Goal: Transaction & Acquisition: Subscribe to service/newsletter

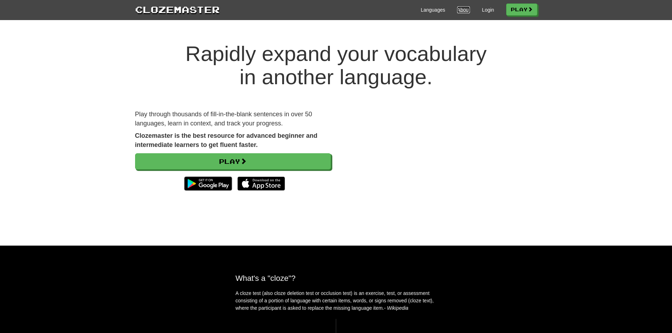
click at [457, 13] on link "About" at bounding box center [463, 9] width 13 height 7
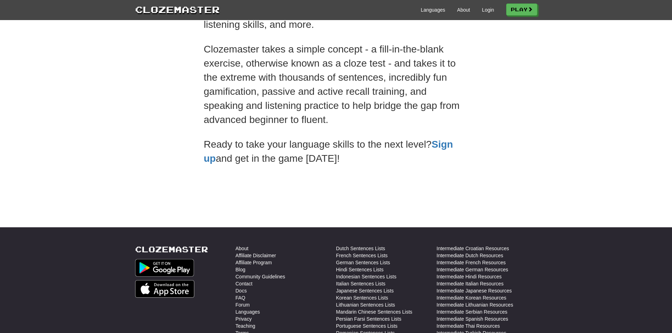
scroll to position [141, 0]
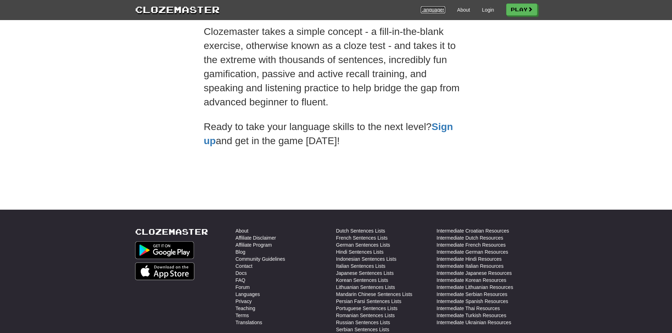
click at [434, 10] on link "Languages" at bounding box center [433, 9] width 24 height 7
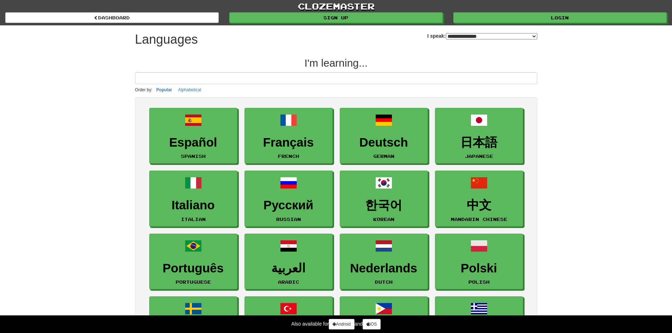
select select "*******"
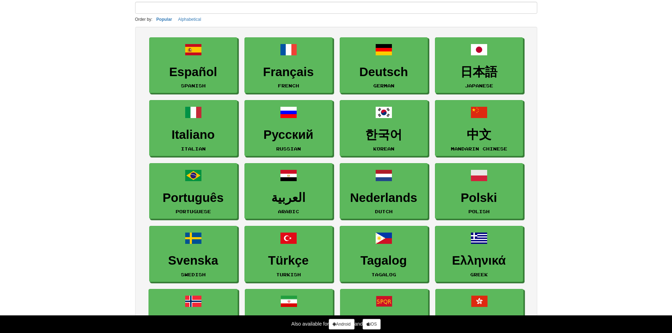
scroll to position [106, 0]
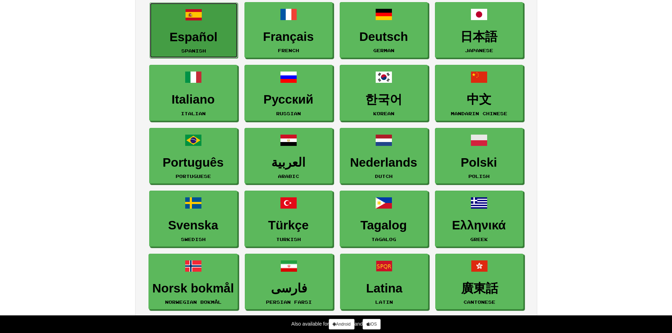
click at [214, 22] on link "Español Spanish" at bounding box center [194, 30] width 88 height 56
